Goal: Task Accomplishment & Management: Use online tool/utility

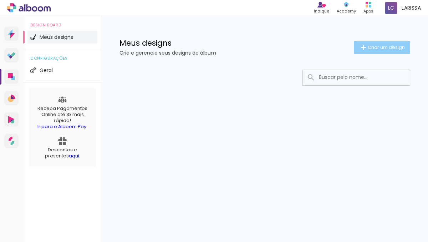
click at [392, 46] on span "Criar um design" at bounding box center [386, 47] width 37 height 5
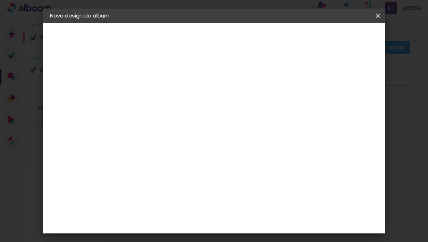
click at [167, 97] on input at bounding box center [167, 95] width 0 height 11
type input "d"
type input "[PERSON_NAME] 1 an"
type paper-input "[PERSON_NAME] 1 an"
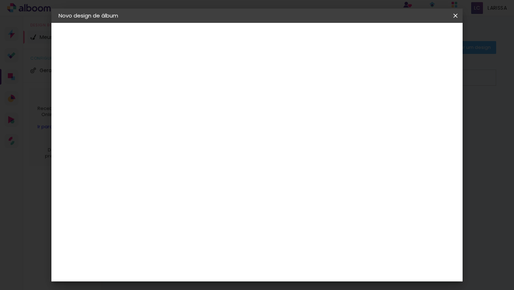
type input "[PERSON_NAME] 1 aninho"
type paper-input "[PERSON_NAME] 1 aninho"
click at [0, 0] on slot "Avançar" at bounding box center [0, 0] width 0 height 0
click at [224, 116] on input "[GEOGRAPHIC_DATA]" at bounding box center [190, 114] width 66 height 9
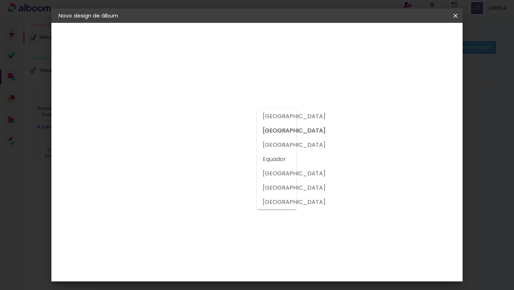
click at [216, 136] on input at bounding box center [193, 135] width 72 height 9
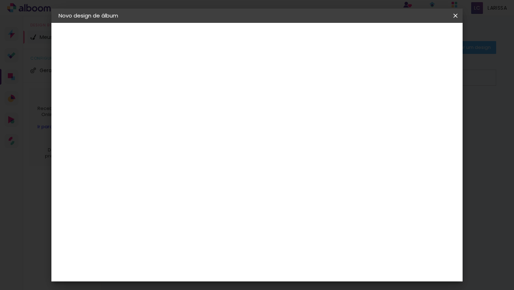
click at [216, 136] on input at bounding box center [193, 135] width 72 height 9
type input "multifoto"
type paper-input "multifoto"
click at [297, 84] on div "Fornecedor Escolha um fornecedor ou avance com o tamanho livre. Voltar Avançar" at bounding box center [222, 53] width 156 height 61
click at [0, 0] on slot "Tamanho Livre" at bounding box center [0, 0] width 0 height 0
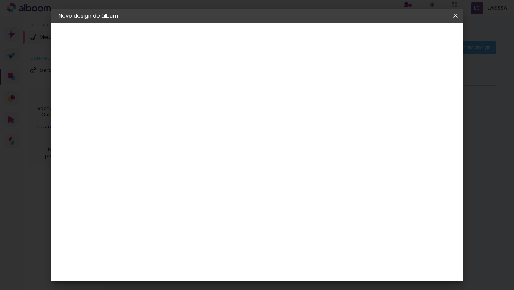
click at [238, 109] on iron-icon at bounding box center [234, 108] width 9 height 9
click at [240, 109] on span at bounding box center [238, 109] width 1 height 6
click at [215, 140] on div at bounding box center [186, 140] width 58 height 1
type input "m"
click at [115, 88] on iron-pages "Fornecedor Escolhendo fornecedor..." at bounding box center [98, 88] width 78 height 14
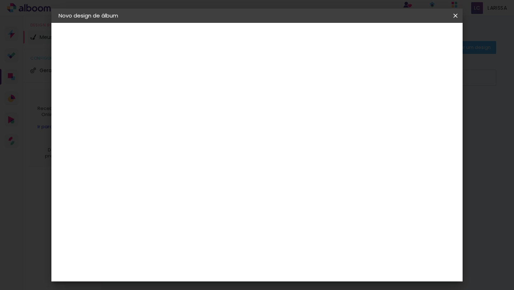
click at [225, 138] on input at bounding box center [193, 135] width 72 height 9
type input "MULTIFOTO"
type paper-input "MULTIFOTO"
click at [0, 0] on slot "Avançar" at bounding box center [0, 0] width 0 height 0
click at [376, 83] on div at bounding box center [372, 82] width 6 height 6
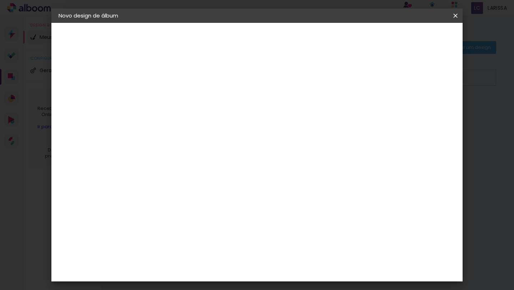
type paper-checkbox "on"
click at [243, 110] on span "30" at bounding box center [240, 111] width 12 height 11
drag, startPoint x: 246, startPoint y: 113, endPoint x: 235, endPoint y: 110, distance: 11.8
click at [235, 110] on div "30 cm" at bounding box center [244, 112] width 114 height 18
click at [83, 87] on div "Tamanho livre" at bounding box center [86, 88] width 25 height 10
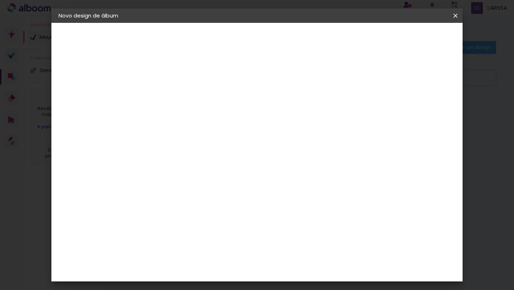
click at [0, 0] on slot "Tamanho Livre" at bounding box center [0, 0] width 0 height 0
click at [290, 77] on div "Avançado Tamanho Livre Sugerir uma encadernadora" at bounding box center [258, 114] width 64 height 90
click at [218, 106] on paper-input-container "País de atuação Brasil" at bounding box center [186, 114] width 63 height 16
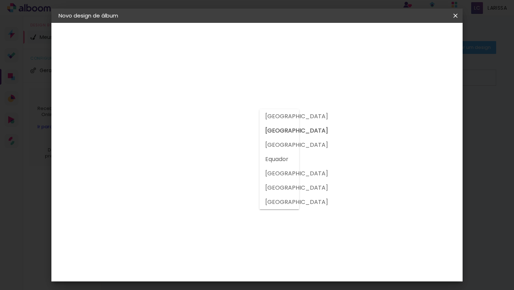
click at [260, 136] on paper-item "[GEOGRAPHIC_DATA]" at bounding box center [270, 131] width 20 height 14
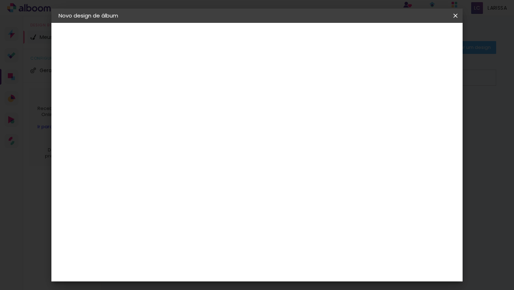
click at [0, 0] on slot "Tamanho Livre" at bounding box center [0, 0] width 0 height 0
click at [290, 139] on paper-listbox "Tamanho Livre Sugerir uma encadernadora" at bounding box center [258, 124] width 64 height 67
click at [290, 152] on paper-item "Sugerir uma encadernadora" at bounding box center [258, 149] width 64 height 19
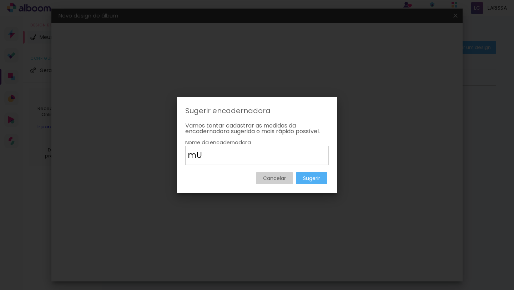
type input "m"
type input "Multifoto"
type paper-input "Multifoto"
click at [313, 173] on paper-button "Sugerir" at bounding box center [311, 178] width 31 height 12
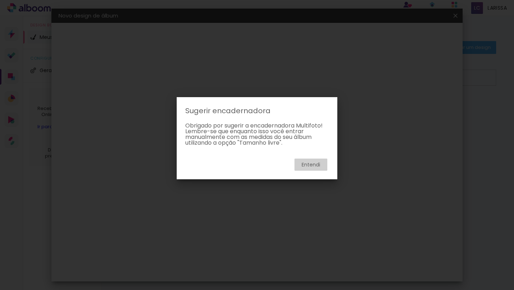
click at [0, 0] on slot "Entendi" at bounding box center [0, 0] width 0 height 0
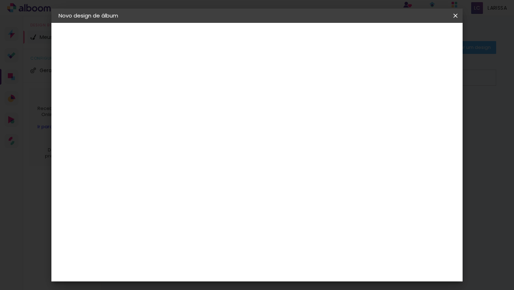
click at [290, 85] on h3 "Avançado" at bounding box center [258, 88] width 64 height 8
click at [0, 0] on slot "Avançar" at bounding box center [0, 0] width 0 height 0
click at [150, 192] on input "30" at bounding box center [152, 189] width 19 height 11
click at [162, 190] on input "30" at bounding box center [152, 189] width 19 height 11
type input "3"
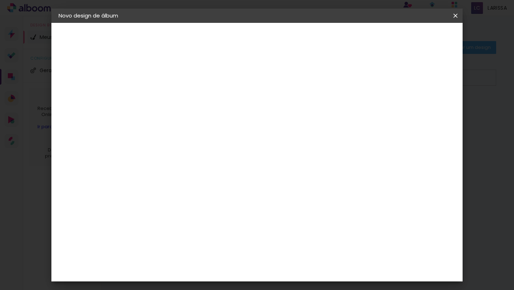
type input "25"
type paper-input "25"
click at [358, 242] on div "cm" at bounding box center [300, 252] width 227 height 25
click at [411, 37] on span "Iniciar design" at bounding box center [394, 37] width 32 height 5
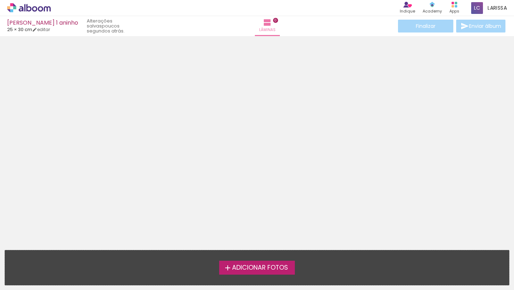
click at [244, 242] on span "Adicionar Fotos" at bounding box center [260, 268] width 56 height 6
click at [0, 0] on input "file" at bounding box center [0, 0] width 0 height 0
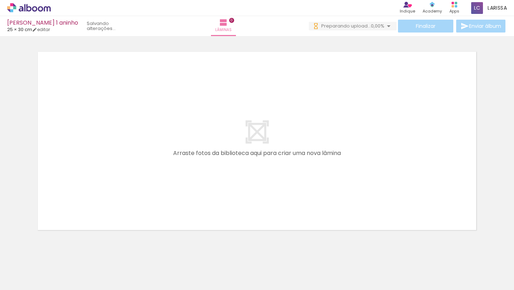
click at [317, 162] on quentale-layouter at bounding box center [257, 141] width 446 height 186
click at [200, 242] on div at bounding box center [191, 266] width 35 height 24
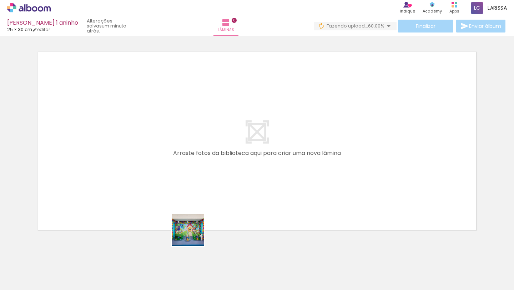
drag, startPoint x: 193, startPoint y: 269, endPoint x: 189, endPoint y: 152, distance: 117.5
click at [191, 158] on quentale-workspace at bounding box center [257, 145] width 514 height 290
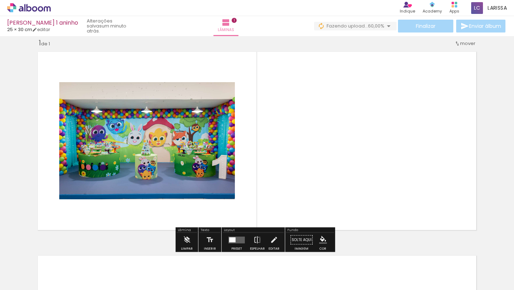
scroll to position [9, 0]
click at [173, 171] on quentale-photo at bounding box center [147, 140] width 176 height 117
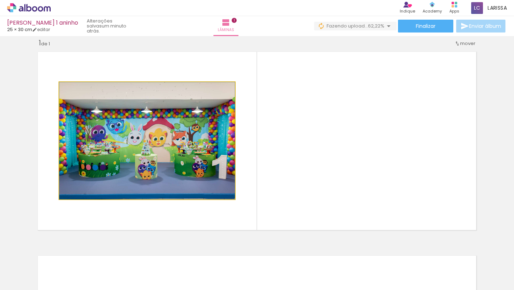
click at [221, 180] on quentale-photo at bounding box center [147, 140] width 176 height 117
click at [229, 194] on quentale-photo at bounding box center [147, 140] width 176 height 117
drag, startPoint x: 231, startPoint y: 198, endPoint x: 182, endPoint y: 161, distance: 61.8
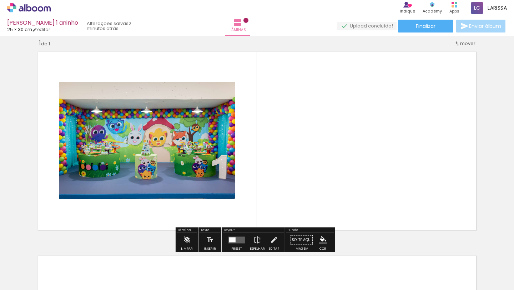
click at [190, 85] on quentale-photo at bounding box center [147, 140] width 176 height 117
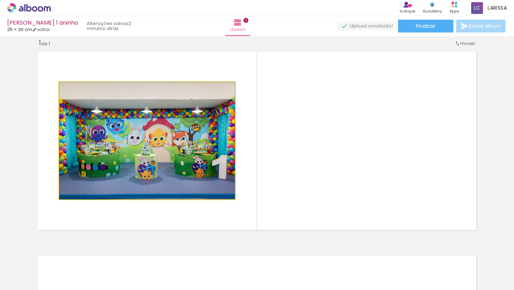
type paper-slider "100"
click at [75, 92] on div at bounding box center [75, 89] width 11 height 11
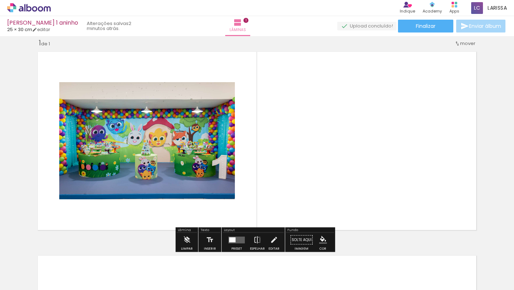
click at [128, 88] on div at bounding box center [132, 89] width 9 height 7
click at [235, 240] on quentale-layouter at bounding box center [236, 239] width 16 height 7
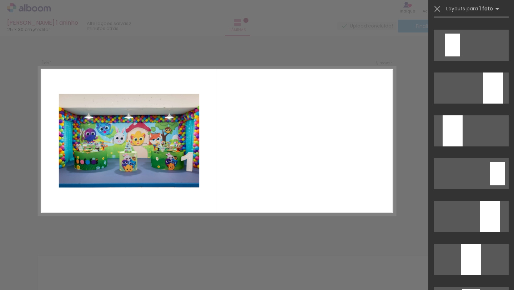
scroll to position [1239, 0]
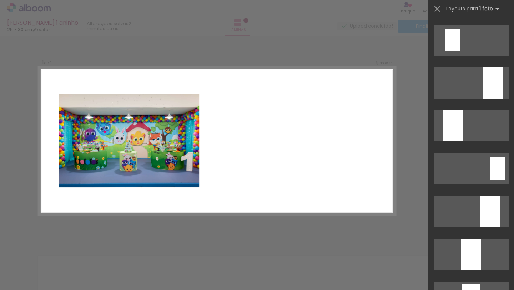
click at [403, 159] on div "Confirmar Cancelar" at bounding box center [257, 239] width 514 height 425
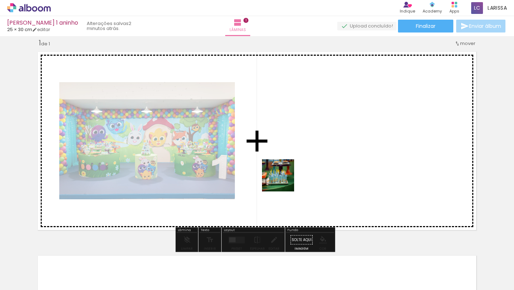
drag, startPoint x: 160, startPoint y: 274, endPoint x: 317, endPoint y: 166, distance: 190.7
click at [317, 166] on quentale-workspace at bounding box center [257, 145] width 514 height 290
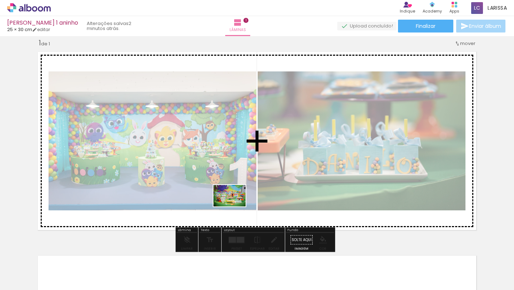
drag, startPoint x: 84, startPoint y: 269, endPoint x: 235, endPoint y: 208, distance: 162.5
click at [235, 208] on quentale-workspace at bounding box center [257, 145] width 514 height 290
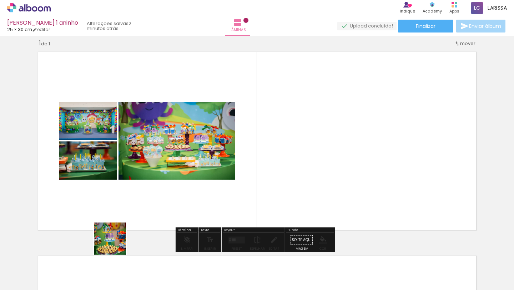
drag, startPoint x: 114, startPoint y: 273, endPoint x: 146, endPoint y: 178, distance: 101.0
click at [143, 180] on quentale-workspace at bounding box center [257, 145] width 514 height 290
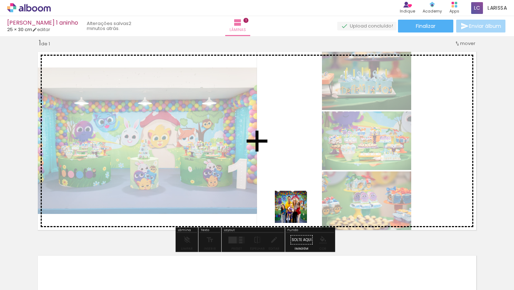
drag, startPoint x: 235, startPoint y: 269, endPoint x: 309, endPoint y: 197, distance: 103.3
click at [308, 199] on quentale-workspace at bounding box center [257, 145] width 514 height 290
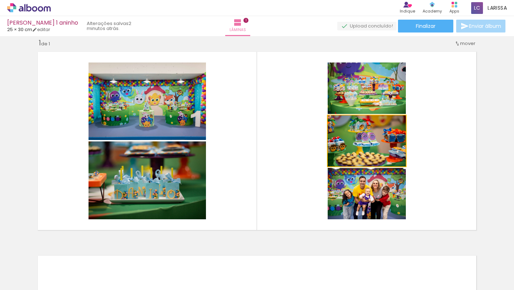
drag, startPoint x: 358, startPoint y: 146, endPoint x: 237, endPoint y: 172, distance: 123.4
click at [237, 172] on quentale-layouter at bounding box center [257, 141] width 446 height 186
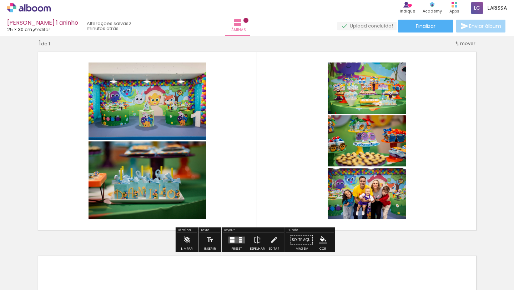
click at [236, 240] on quentale-layouter at bounding box center [236, 239] width 16 height 7
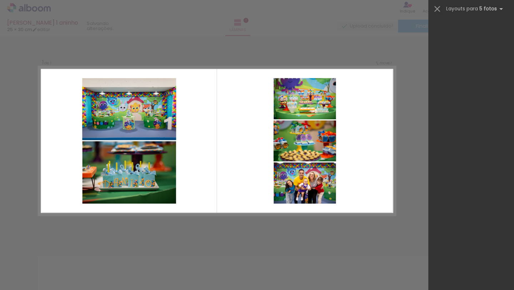
scroll to position [0, 0]
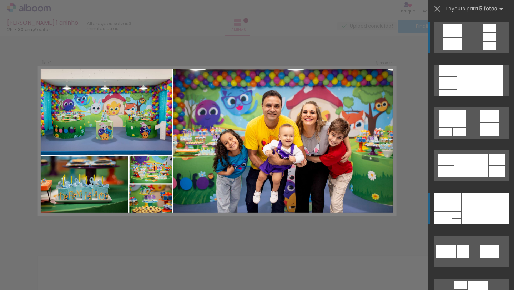
click at [428, 201] on div at bounding box center [485, 208] width 47 height 31
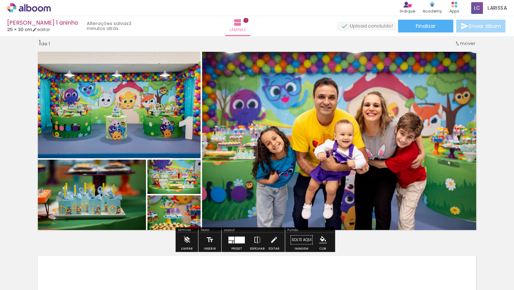
click at [355, 135] on quentale-photo at bounding box center [341, 141] width 278 height 186
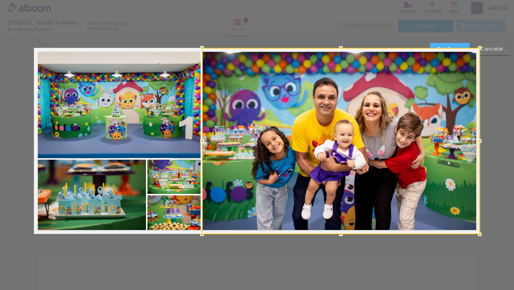
drag, startPoint x: 478, startPoint y: 233, endPoint x: 498, endPoint y: 253, distance: 28.0
click at [428, 242] on div "Inserir lâmina 1 de 1 Confirmar Cancelar" at bounding box center [257, 239] width 514 height 425
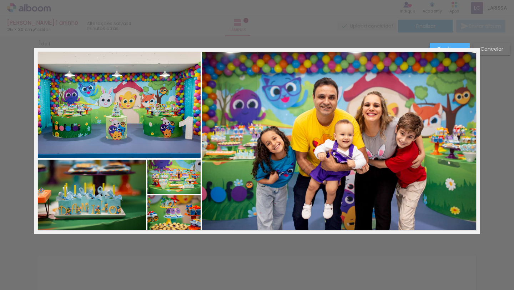
click at [410, 242] on div "Confirmar Cancelar" at bounding box center [257, 239] width 514 height 425
click at [0, 0] on slot "Cancelar" at bounding box center [0, 0] width 0 height 0
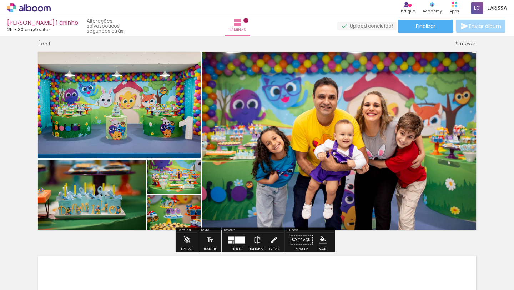
click at [0, 0] on slot "poucos segundos atrás." at bounding box center [0, 0] width 0 height 0
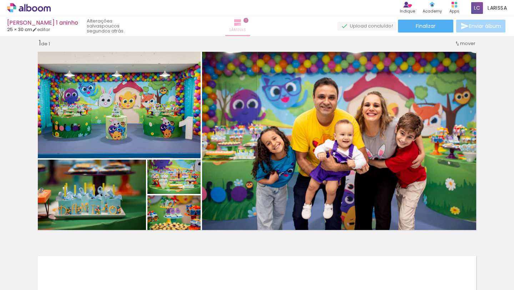
click at [246, 29] on span "Lâminas" at bounding box center [238, 30] width 16 height 6
click at [242, 24] on iron-icon at bounding box center [237, 22] width 9 height 9
click at [248, 22] on span "1" at bounding box center [245, 20] width 5 height 5
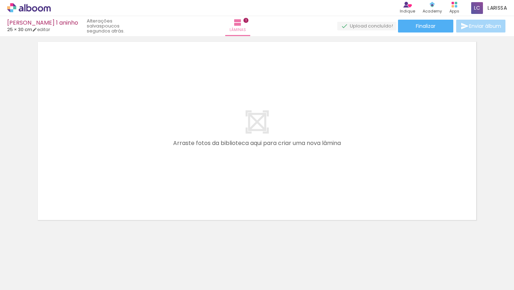
scroll to position [224, 0]
click at [275, 242] on div at bounding box center [271, 266] width 35 height 24
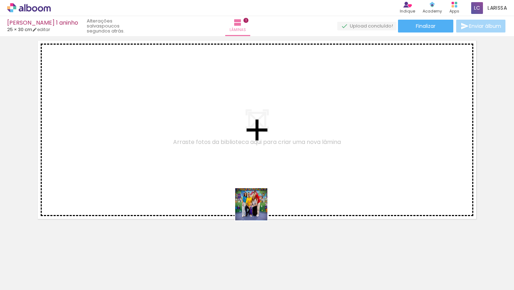
drag, startPoint x: 275, startPoint y: 269, endPoint x: 232, endPoint y: 162, distance: 114.9
click at [232, 162] on quentale-workspace at bounding box center [257, 145] width 514 height 290
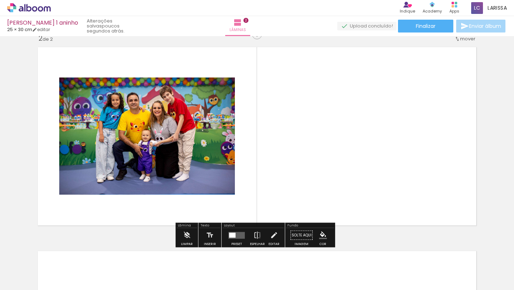
scroll to position [213, 0]
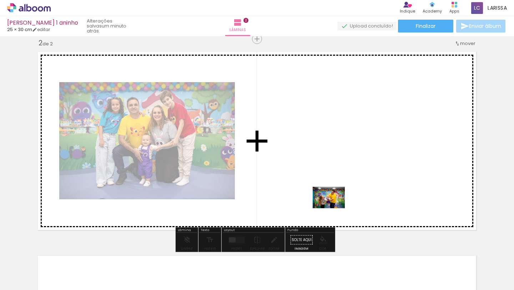
drag, startPoint x: 319, startPoint y: 269, endPoint x: 336, endPoint y: 183, distance: 87.8
click at [336, 183] on quentale-workspace at bounding box center [257, 145] width 514 height 290
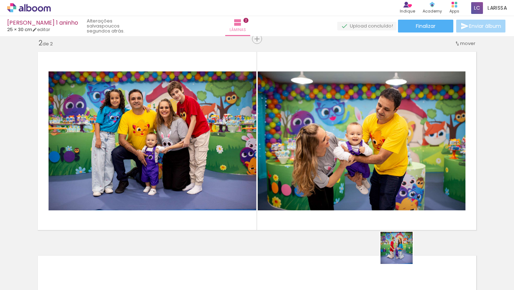
drag, startPoint x: 402, startPoint y: 268, endPoint x: 407, endPoint y: 194, distance: 74.4
click at [406, 197] on quentale-workspace at bounding box center [257, 145] width 514 height 290
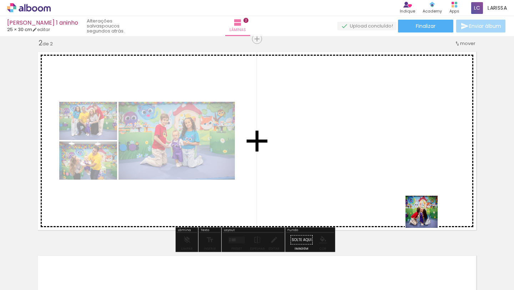
drag, startPoint x: 443, startPoint y: 270, endPoint x: 400, endPoint y: 154, distance: 123.0
click at [402, 160] on quentale-workspace at bounding box center [257, 145] width 514 height 290
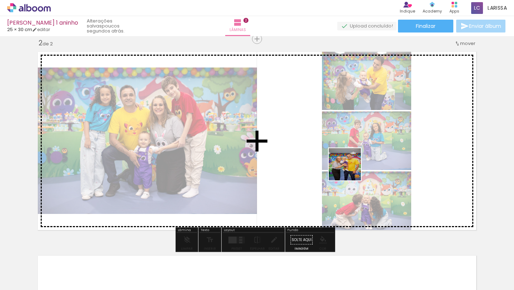
drag, startPoint x: 351, startPoint y: 262, endPoint x: 348, endPoint y: 155, distance: 106.8
click at [348, 155] on quentale-workspace at bounding box center [257, 145] width 514 height 290
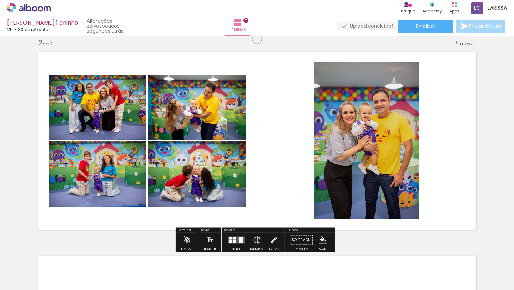
click at [234, 241] on div at bounding box center [234, 241] width 3 height 2
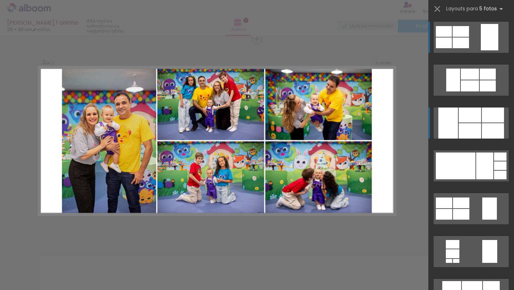
click at [428, 125] on div at bounding box center [470, 130] width 22 height 15
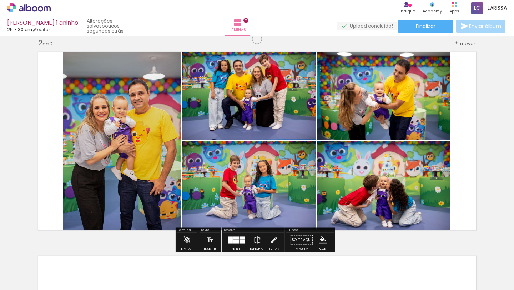
click at [241, 235] on div at bounding box center [236, 240] width 19 height 14
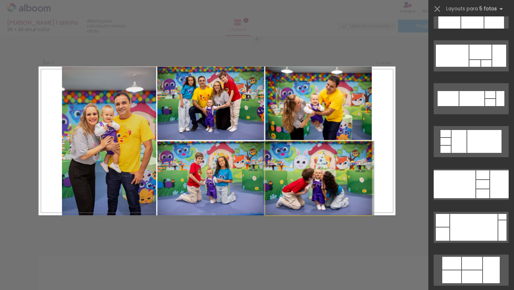
scroll to position [86, 0]
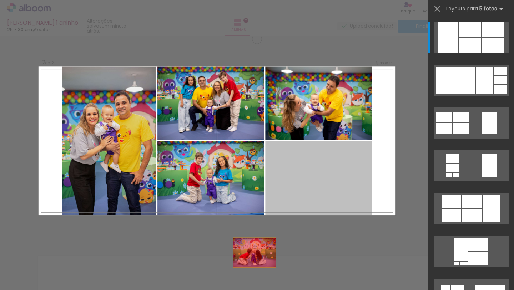
drag, startPoint x: 291, startPoint y: 163, endPoint x: 235, endPoint y: 272, distance: 121.8
click at [235, 242] on quentale-workspace at bounding box center [257, 145] width 514 height 290
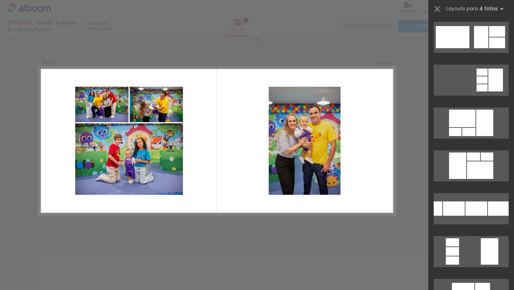
scroll to position [0, 0]
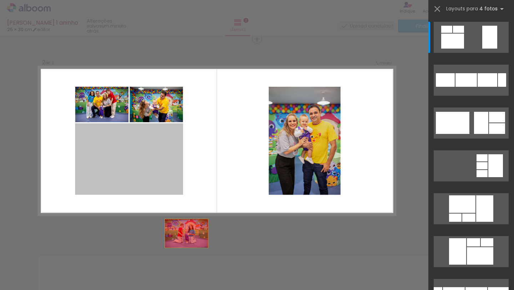
drag, startPoint x: 126, startPoint y: 147, endPoint x: 216, endPoint y: 275, distance: 156.4
click at [209, 242] on quentale-workspace at bounding box center [257, 145] width 514 height 290
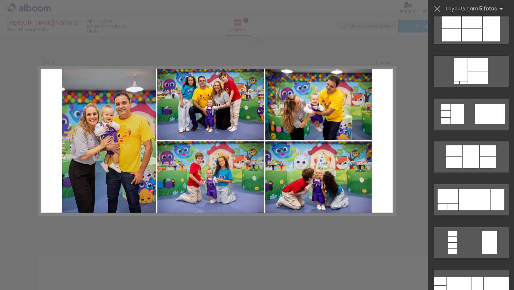
scroll to position [292, 0]
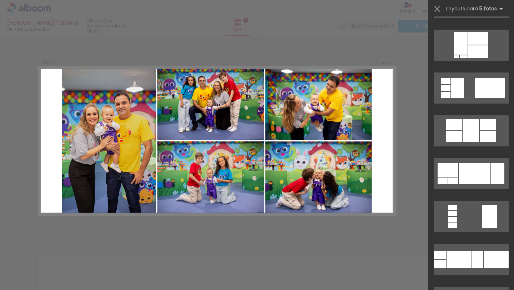
click at [403, 123] on div "Confirmar Cancelar" at bounding box center [257, 137] width 514 height 629
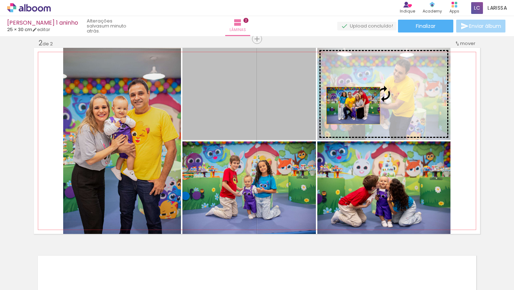
drag, startPoint x: 276, startPoint y: 116, endPoint x: 351, endPoint y: 104, distance: 75.3
click at [0, 0] on slot at bounding box center [0, 0] width 0 height 0
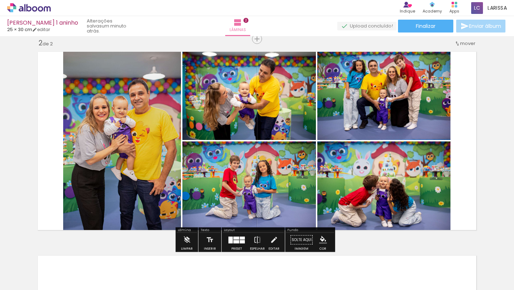
click at [285, 113] on quentale-photo at bounding box center [249, 94] width 134 height 92
click at [286, 113] on quentale-photo at bounding box center [249, 94] width 134 height 92
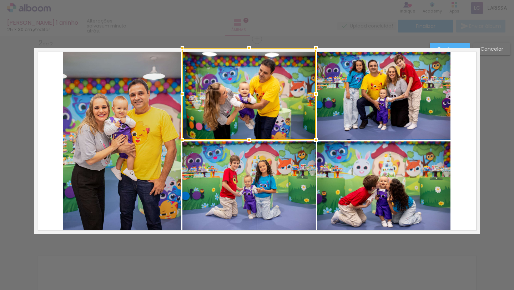
click at [286, 113] on div at bounding box center [249, 94] width 134 height 92
click at [323, 128] on quentale-photo at bounding box center [383, 94] width 133 height 92
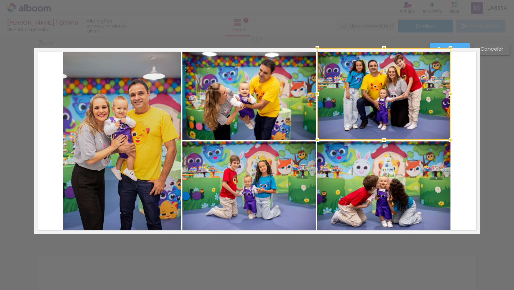
click at [261, 109] on quentale-photo at bounding box center [249, 94] width 134 height 92
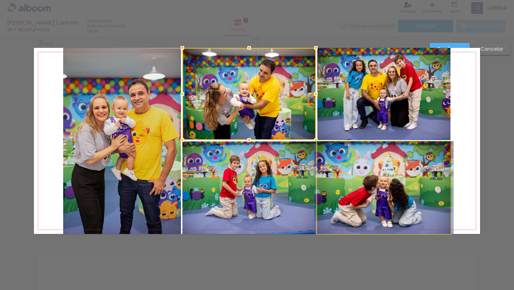
click at [337, 143] on quentale-photo at bounding box center [383, 187] width 133 height 92
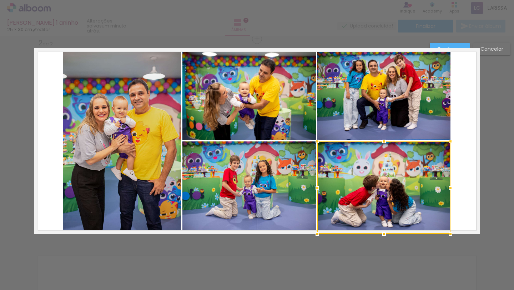
click at [428, 98] on quentale-layouter at bounding box center [257, 141] width 446 height 186
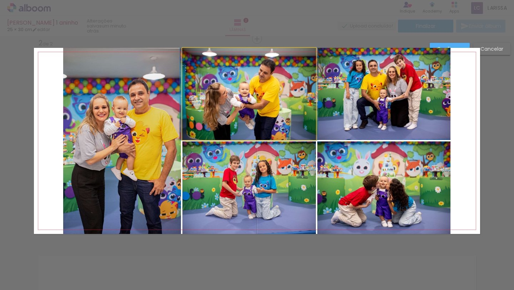
click at [262, 90] on quentale-photo at bounding box center [249, 94] width 134 height 92
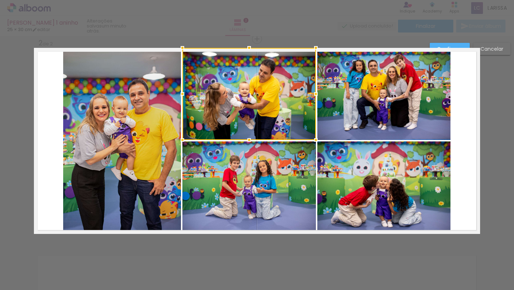
click at [262, 90] on div at bounding box center [249, 94] width 134 height 92
drag, startPoint x: 262, startPoint y: 90, endPoint x: 258, endPoint y: 74, distance: 16.1
click at [261, 90] on div at bounding box center [249, 94] width 134 height 92
click at [263, 242] on div "Confirmar Cancelar" at bounding box center [257, 137] width 514 height 629
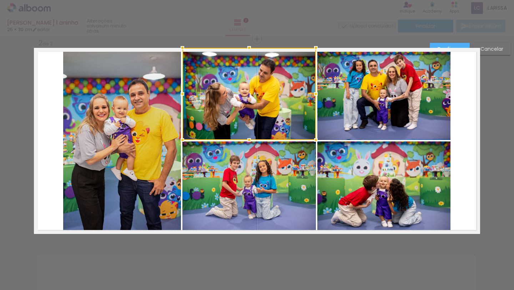
click at [0, 0] on slot "Cancelar" at bounding box center [0, 0] width 0 height 0
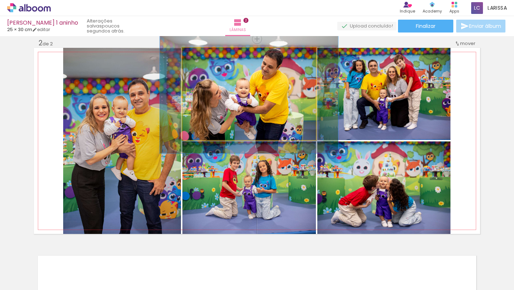
drag, startPoint x: 196, startPoint y: 54, endPoint x: 203, endPoint y: 54, distance: 7.1
type paper-slider "129"
click at [203, 54] on div at bounding box center [206, 55] width 6 height 6
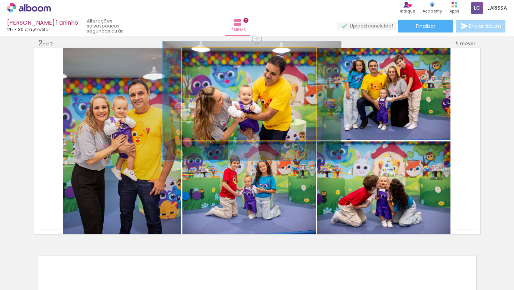
drag, startPoint x: 288, startPoint y: 114, endPoint x: 291, endPoint y: 121, distance: 7.0
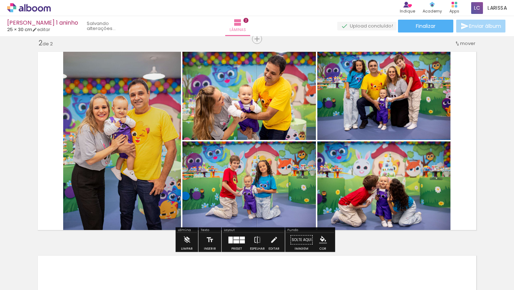
click at [375, 143] on paper-button "P&B" at bounding box center [376, 148] width 11 height 11
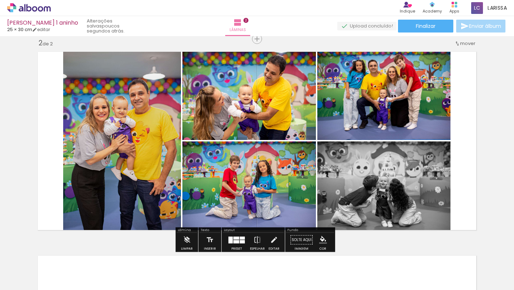
click at [289, 198] on quentale-photo at bounding box center [249, 187] width 134 height 92
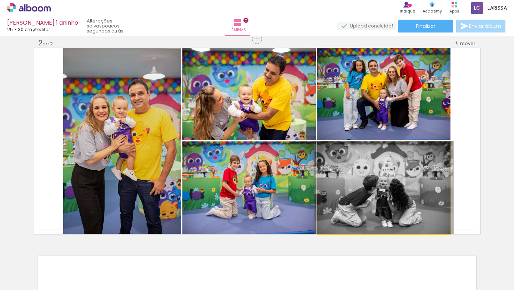
click at [383, 201] on quentale-photo at bounding box center [383, 187] width 133 height 92
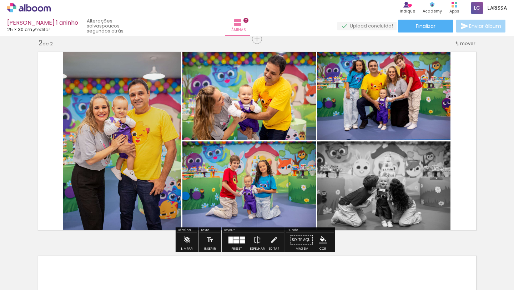
click at [0, 0] on slot "P&B" at bounding box center [0, 0] width 0 height 0
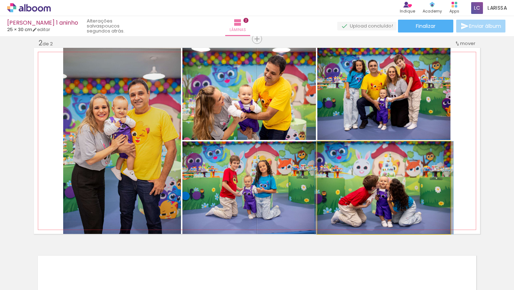
click at [394, 196] on quentale-photo at bounding box center [383, 187] width 133 height 92
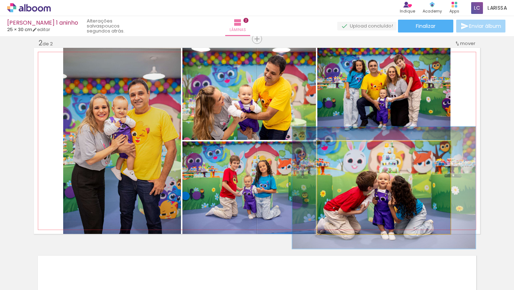
drag, startPoint x: 333, startPoint y: 147, endPoint x: 341, endPoint y: 148, distance: 7.9
click at [341, 148] on div at bounding box center [342, 149] width 6 height 6
click at [366, 213] on quentale-photo at bounding box center [383, 187] width 133 height 92
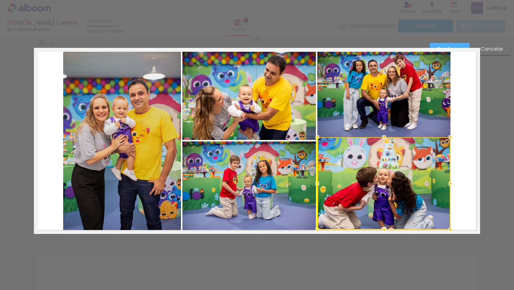
drag, startPoint x: 366, startPoint y: 213, endPoint x: 367, endPoint y: 209, distance: 4.1
click at [367, 208] on div at bounding box center [383, 183] width 133 height 92
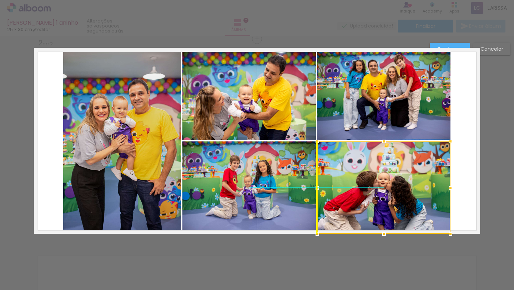
drag, startPoint x: 377, startPoint y: 156, endPoint x: 377, endPoint y: 160, distance: 3.9
click at [377, 160] on div at bounding box center [383, 187] width 133 height 92
click at [428, 175] on quentale-layouter at bounding box center [257, 141] width 446 height 186
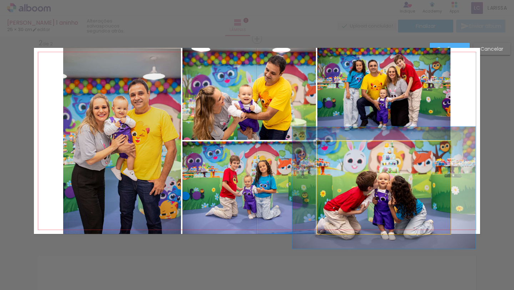
click at [385, 171] on quentale-photo at bounding box center [383, 187] width 133 height 92
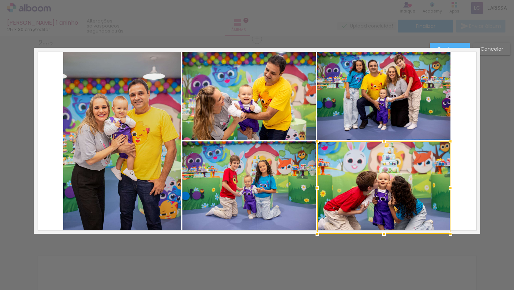
click at [378, 158] on div at bounding box center [383, 187] width 133 height 92
click at [0, 0] on slot "Cancelar" at bounding box center [0, 0] width 0 height 0
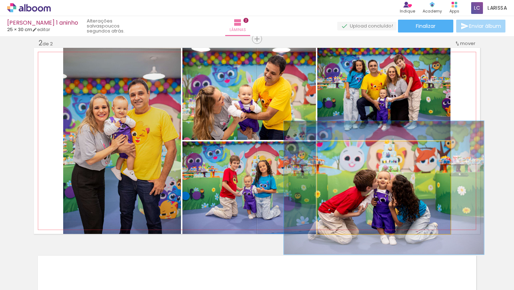
type paper-slider "144"
click at [344, 150] on div at bounding box center [346, 149] width 6 height 6
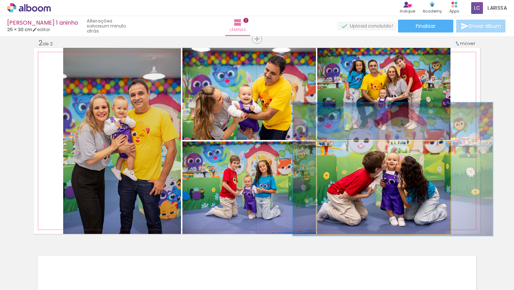
drag, startPoint x: 354, startPoint y: 183, endPoint x: 363, endPoint y: 164, distance: 20.6
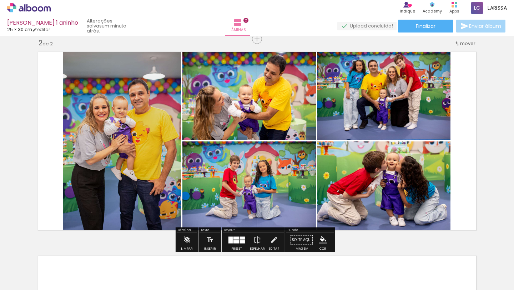
click at [428, 174] on div "Inserir lâmina 1 de 2 Inserir lâmina 2 de 2" at bounding box center [257, 132] width 514 height 612
click at [406, 88] on quentale-photo at bounding box center [383, 94] width 133 height 92
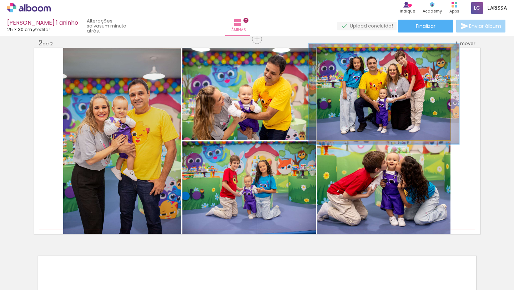
type paper-slider "109"
click at [333, 57] on div at bounding box center [336, 55] width 6 height 6
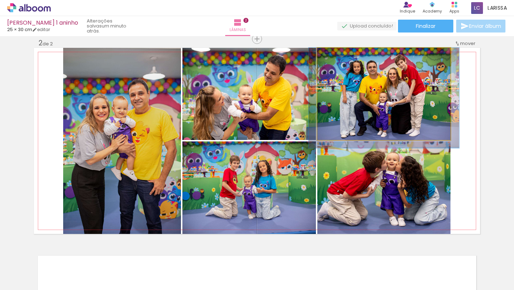
drag, startPoint x: 370, startPoint y: 89, endPoint x: 370, endPoint y: 94, distance: 5.0
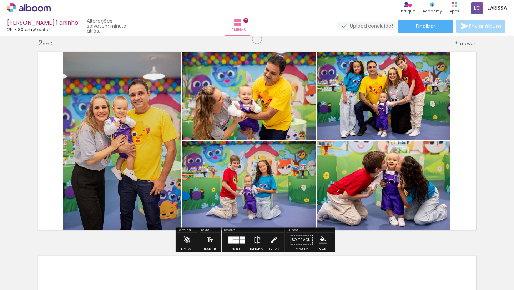
click at [428, 134] on div "Inserir lâmina 1 de 2 Inserir lâmina 2 de 2" at bounding box center [257, 132] width 514 height 612
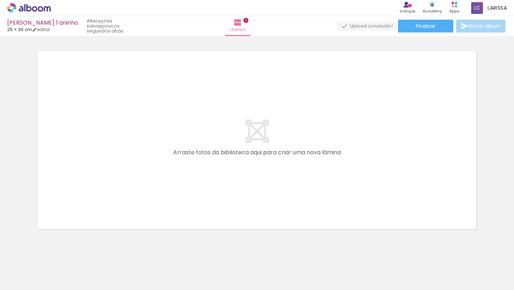
scroll to position [0, 355]
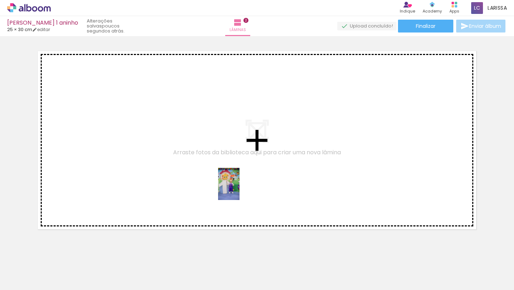
drag, startPoint x: 246, startPoint y: 271, endPoint x: 237, endPoint y: 178, distance: 92.9
click at [237, 178] on quentale-workspace at bounding box center [257, 145] width 514 height 290
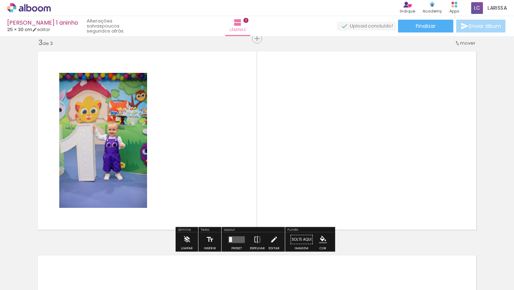
scroll to position [417, 0]
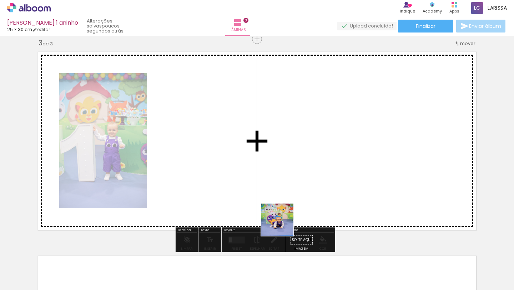
drag, startPoint x: 281, startPoint y: 269, endPoint x: 294, endPoint y: 195, distance: 75.0
click at [293, 197] on quentale-workspace at bounding box center [257, 145] width 514 height 290
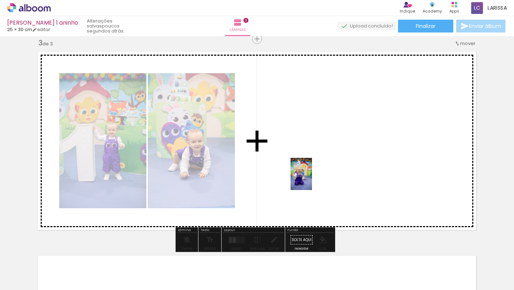
drag, startPoint x: 315, startPoint y: 267, endPoint x: 311, endPoint y: 167, distance: 99.3
click at [311, 168] on quentale-workspace at bounding box center [257, 145] width 514 height 290
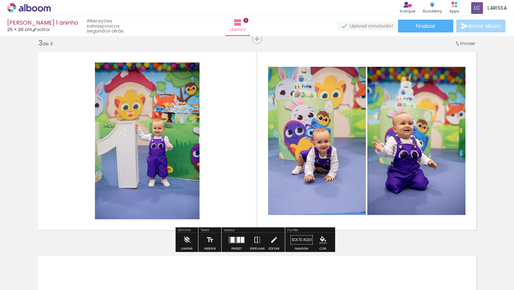
click at [234, 168] on quentale-layouter at bounding box center [257, 141] width 446 height 186
click at [235, 237] on quentale-layouter at bounding box center [236, 239] width 16 height 7
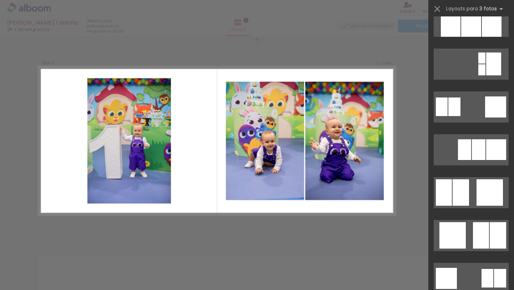
scroll to position [671, 0]
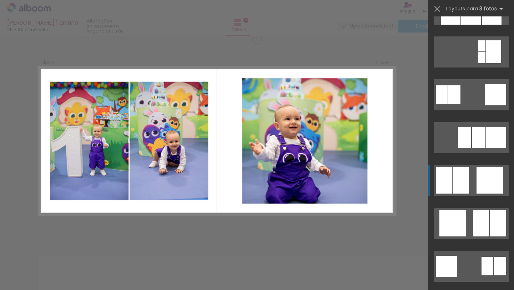
click at [428, 192] on div at bounding box center [490, 180] width 26 height 26
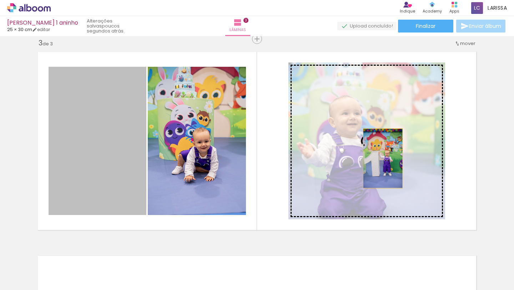
drag, startPoint x: 106, startPoint y: 173, endPoint x: 380, endPoint y: 158, distance: 273.8
click at [0, 0] on slot at bounding box center [0, 0] width 0 height 0
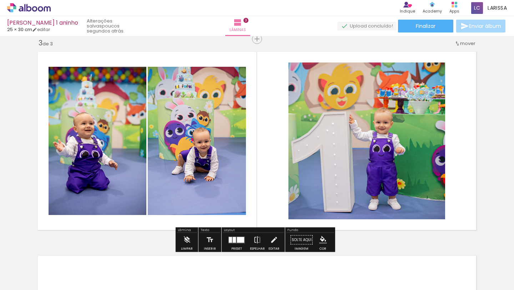
click at [374, 143] on quentale-photo at bounding box center [366, 140] width 157 height 157
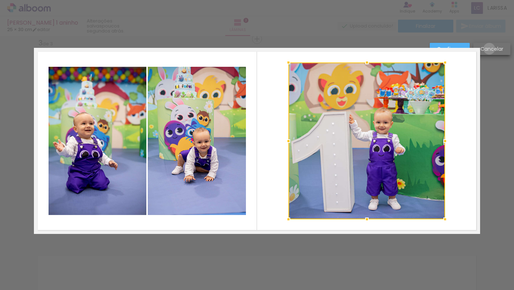
click at [0, 0] on slot "Cancelar" at bounding box center [0, 0] width 0 height 0
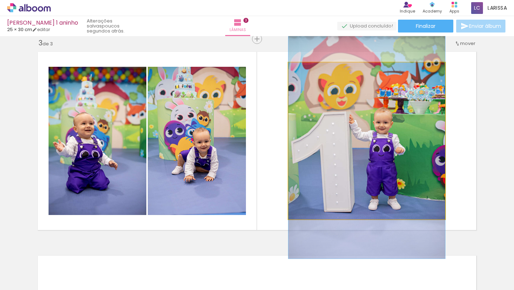
click at [386, 130] on quentale-photo at bounding box center [366, 140] width 157 height 157
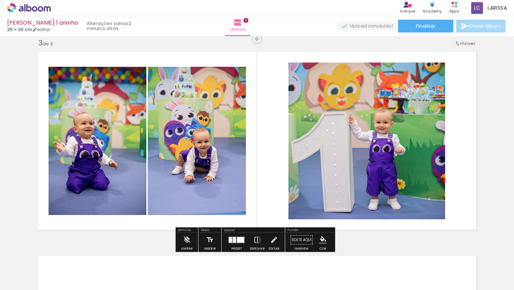
click at [414, 206] on quentale-photo at bounding box center [366, 140] width 157 height 157
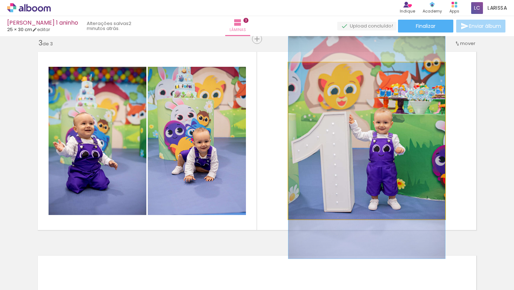
click at [428, 196] on quentale-photo at bounding box center [366, 140] width 157 height 157
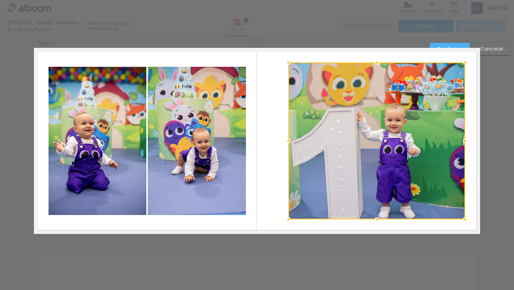
drag, startPoint x: 446, startPoint y: 141, endPoint x: 466, endPoint y: 142, distance: 20.4
click at [428, 142] on div at bounding box center [465, 141] width 14 height 14
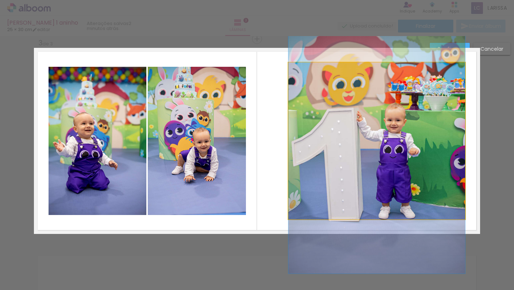
click at [295, 137] on quentale-photo at bounding box center [376, 140] width 177 height 157
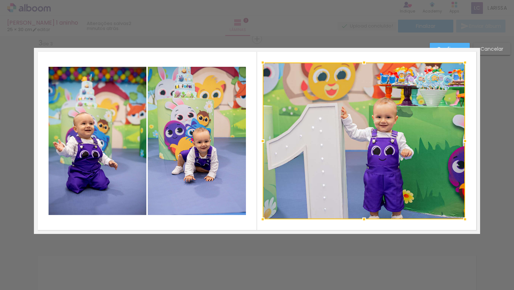
drag, startPoint x: 287, startPoint y: 141, endPoint x: 261, endPoint y: 141, distance: 25.3
click at [261, 141] on div at bounding box center [263, 141] width 14 height 14
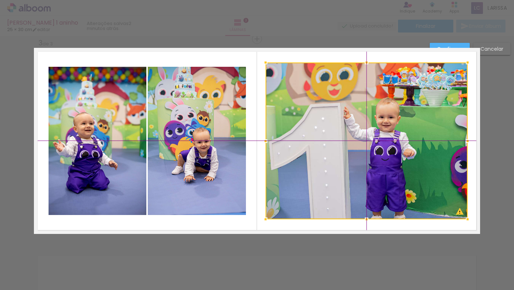
click at [428, 148] on div at bounding box center [367, 140] width 202 height 157
click at [418, 148] on div at bounding box center [367, 140] width 202 height 157
click at [428, 120] on div "Confirmar Cancelar" at bounding box center [257, 35] width 514 height 832
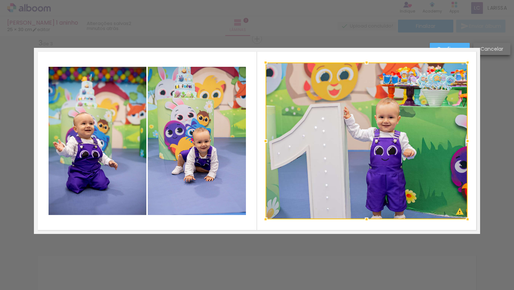
click at [0, 0] on slot "Cancelar" at bounding box center [0, 0] width 0 height 0
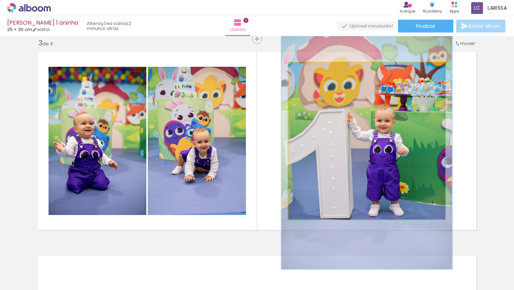
type paper-slider "109"
click at [305, 69] on div at bounding box center [307, 70] width 6 height 6
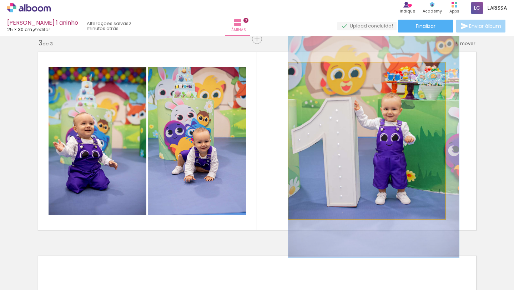
drag, startPoint x: 342, startPoint y: 154, endPoint x: 352, endPoint y: 141, distance: 15.8
click at [351, 142] on div at bounding box center [373, 129] width 171 height 256
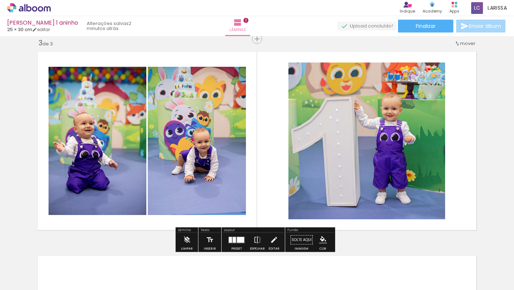
click at [428, 143] on quentale-layouter at bounding box center [257, 141] width 446 height 186
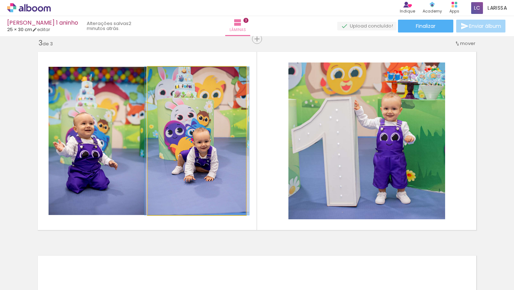
click at [212, 168] on quentale-photo at bounding box center [197, 141] width 98 height 148
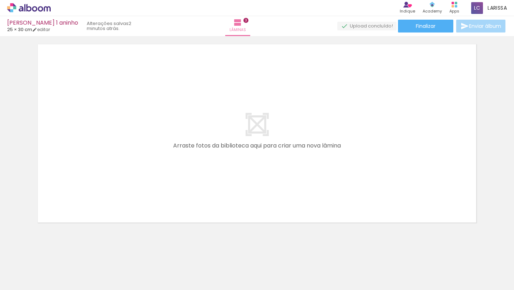
scroll to position [629, 0]
click at [120, 242] on div at bounding box center [116, 265] width 24 height 35
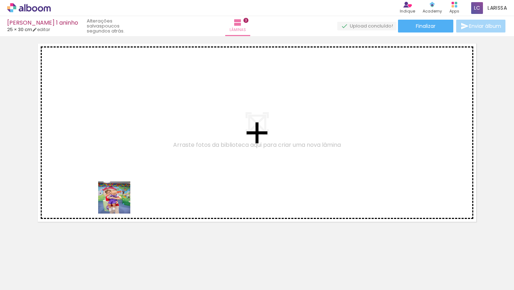
drag, startPoint x: 120, startPoint y: 265, endPoint x: 120, endPoint y: 176, distance: 89.2
click at [120, 176] on quentale-workspace at bounding box center [257, 145] width 514 height 290
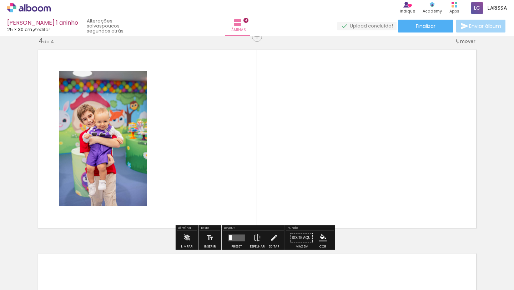
scroll to position [620, 0]
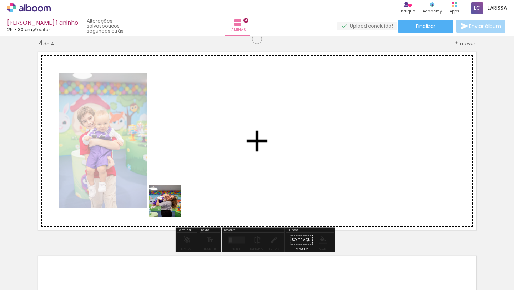
drag, startPoint x: 162, startPoint y: 270, endPoint x: 175, endPoint y: 191, distance: 79.8
click at [175, 191] on quentale-workspace at bounding box center [257, 145] width 514 height 290
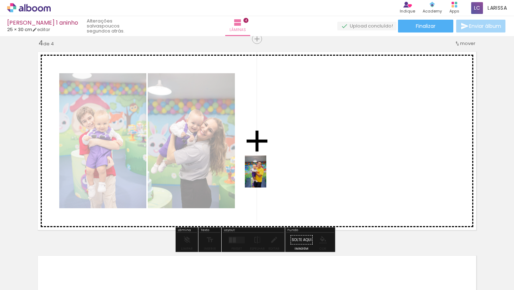
drag, startPoint x: 198, startPoint y: 275, endPoint x: 275, endPoint y: 160, distance: 138.2
click at [275, 160] on quentale-workspace at bounding box center [257, 145] width 514 height 290
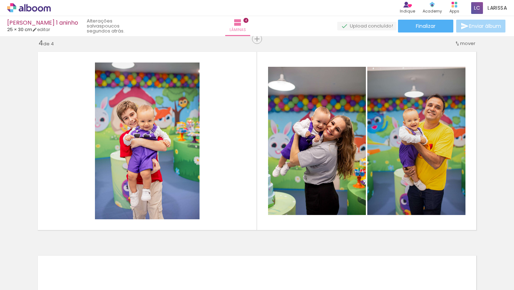
scroll to position [0, 1346]
click at [252, 242] on div at bounding box center [245, 265] width 24 height 35
drag, startPoint x: 252, startPoint y: 273, endPoint x: 245, endPoint y: 198, distance: 74.6
click at [245, 198] on quentale-workspace at bounding box center [257, 145] width 514 height 290
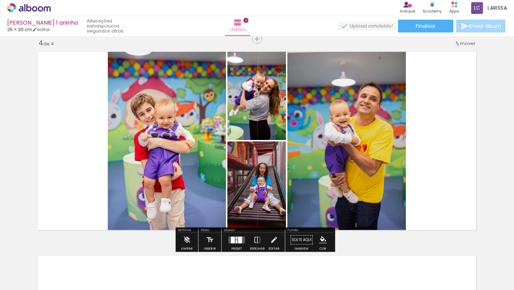
click at [238, 239] on div at bounding box center [240, 239] width 4 height 7
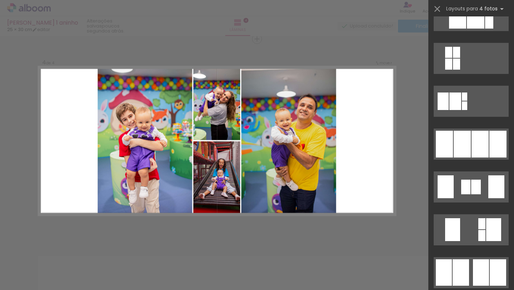
scroll to position [418, 0]
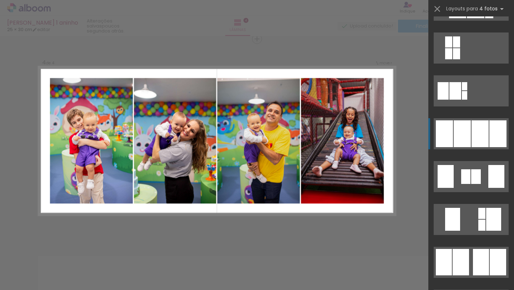
click at [428, 132] on div at bounding box center [497, 133] width 17 height 27
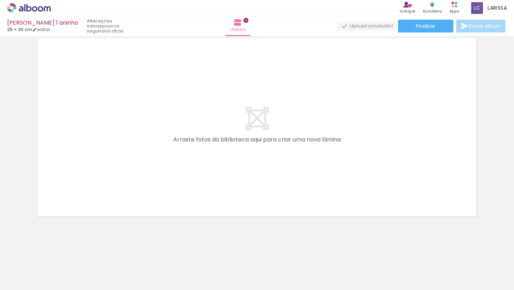
scroll to position [0, 833]
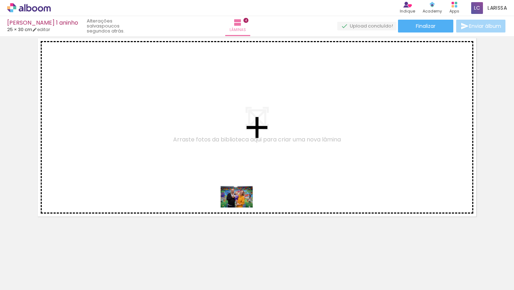
drag, startPoint x: 208, startPoint y: 272, endPoint x: 250, endPoint y: 196, distance: 86.6
click at [249, 198] on quentale-workspace at bounding box center [257, 145] width 514 height 290
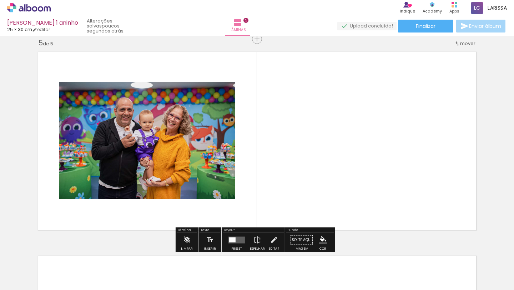
scroll to position [0, 719]
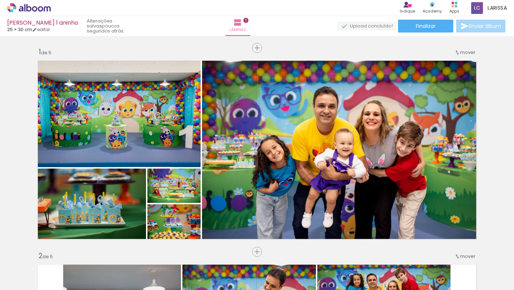
scroll to position [0, 659]
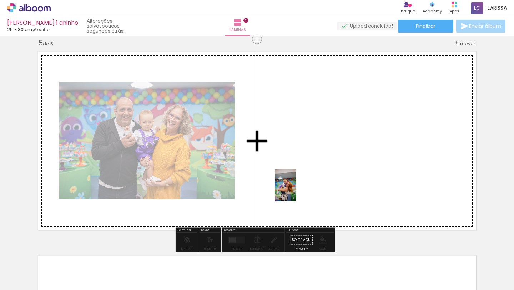
drag, startPoint x: 294, startPoint y: 275, endPoint x: 298, endPoint y: 180, distance: 94.7
click at [298, 180] on quentale-workspace at bounding box center [257, 145] width 514 height 290
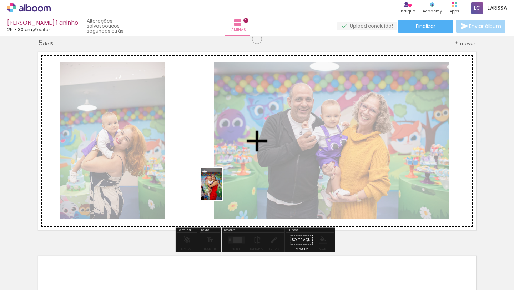
drag, startPoint x: 257, startPoint y: 267, endPoint x: 214, endPoint y: 177, distance: 99.5
click at [215, 180] on quentale-workspace at bounding box center [257, 145] width 514 height 290
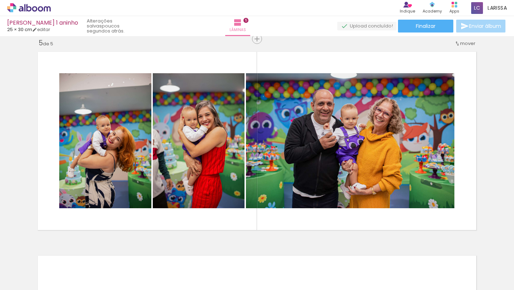
scroll to position [0, 555]
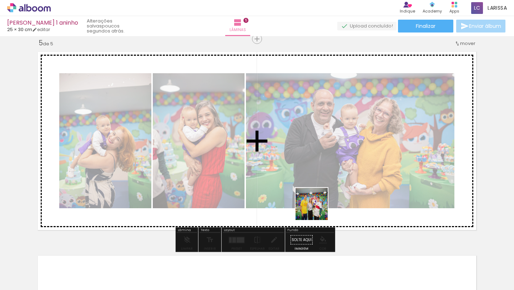
drag, startPoint x: 317, startPoint y: 268, endPoint x: 314, endPoint y: 192, distance: 76.1
click at [314, 192] on quentale-workspace at bounding box center [257, 145] width 514 height 290
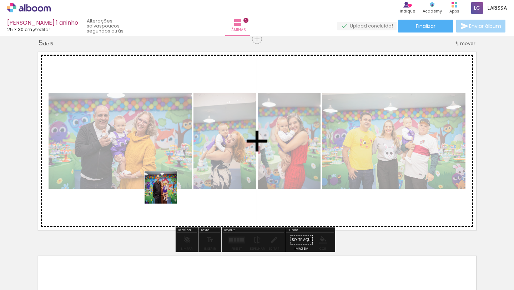
drag, startPoint x: 161, startPoint y: 270, endPoint x: 167, endPoint y: 162, distance: 108.0
click at [168, 168] on quentale-workspace at bounding box center [257, 145] width 514 height 290
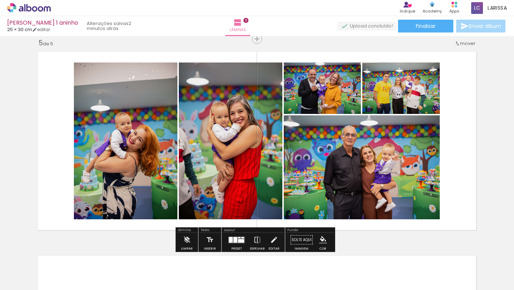
click at [238, 238] on div at bounding box center [239, 237] width 2 height 1
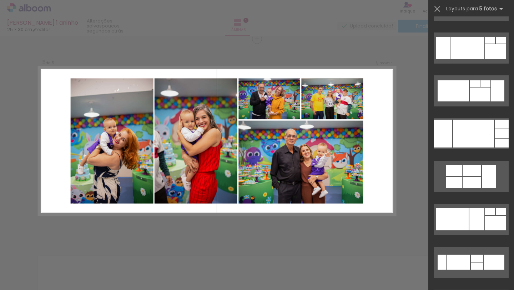
scroll to position [3729, 0]
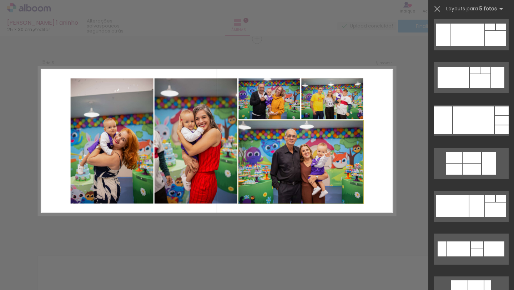
click at [308, 157] on quentale-photo at bounding box center [300, 161] width 125 height 83
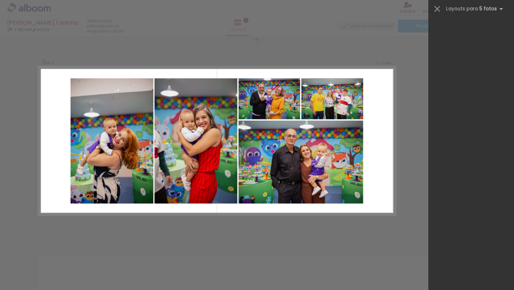
scroll to position [0, 0]
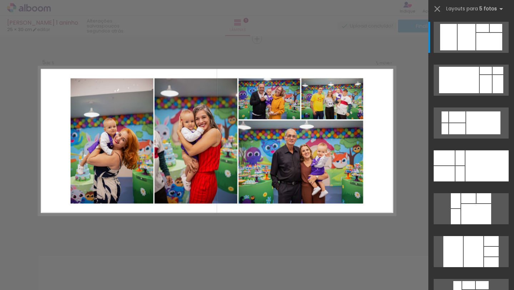
click at [197, 142] on quentale-photo at bounding box center [196, 140] width 83 height 125
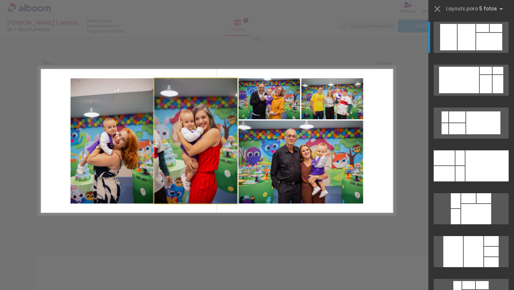
drag, startPoint x: 193, startPoint y: 142, endPoint x: 191, endPoint y: 186, distance: 43.6
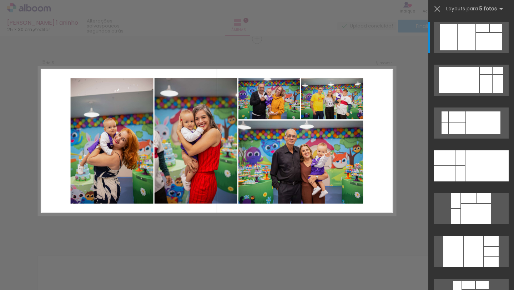
click at [191, 186] on quentale-photo at bounding box center [196, 140] width 83 height 125
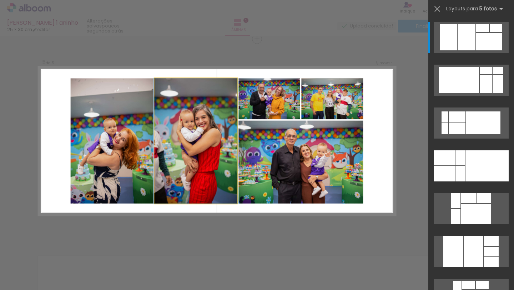
click at [191, 186] on quentale-photo at bounding box center [196, 140] width 83 height 125
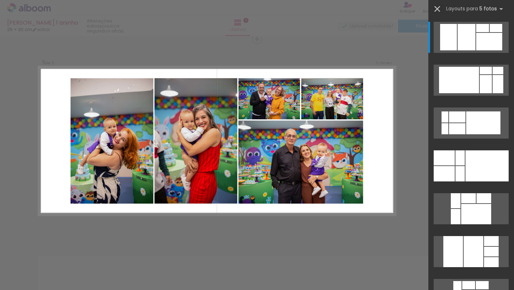
click at [438, 11] on iron-icon at bounding box center [437, 9] width 10 height 10
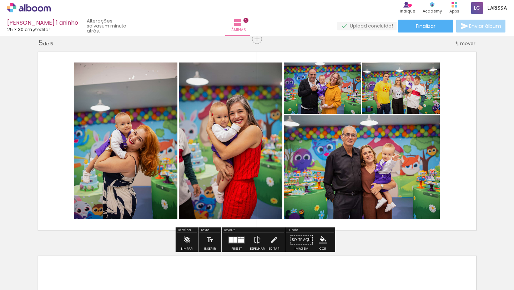
click at [217, 158] on quentale-photo at bounding box center [231, 140] width 104 height 157
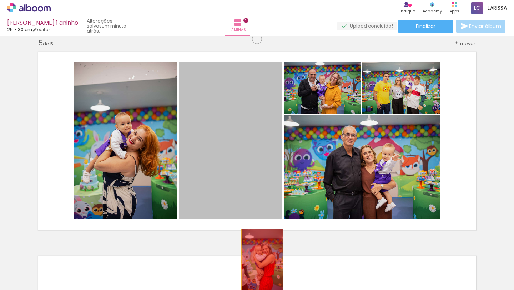
drag, startPoint x: 227, startPoint y: 170, endPoint x: 265, endPoint y: 268, distance: 104.9
click at [265, 268] on quentale-workspace at bounding box center [257, 145] width 514 height 290
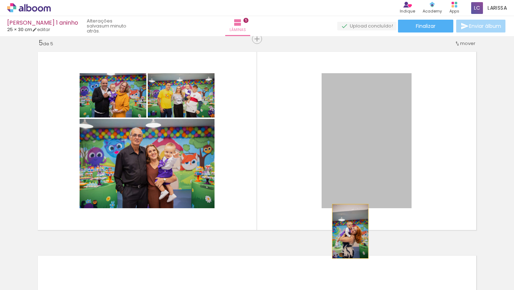
drag, startPoint x: 328, startPoint y: 134, endPoint x: 351, endPoint y: 236, distance: 104.8
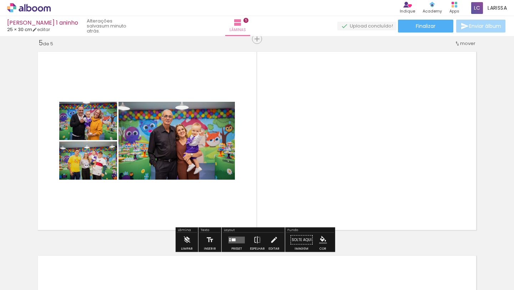
scroll to position [826, 0]
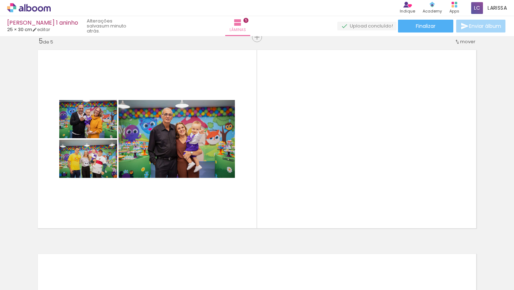
click at [238, 272] on div at bounding box center [235, 266] width 35 height 24
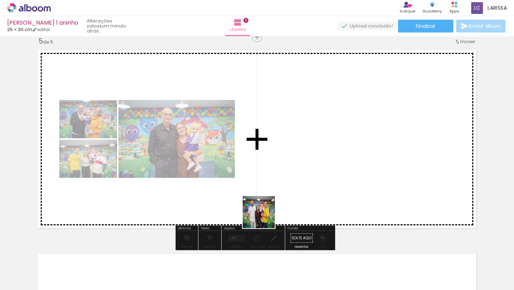
drag, startPoint x: 237, startPoint y: 268, endPoint x: 277, endPoint y: 195, distance: 83.7
click at [277, 195] on quentale-workspace at bounding box center [257, 145] width 514 height 290
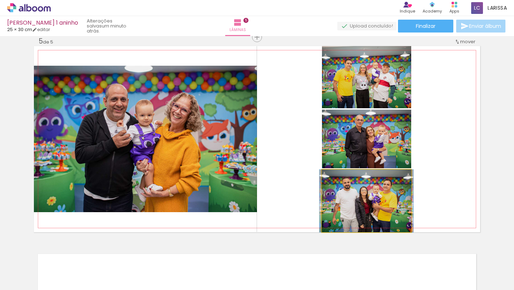
click at [339, 200] on quentale-photo at bounding box center [366, 201] width 89 height 62
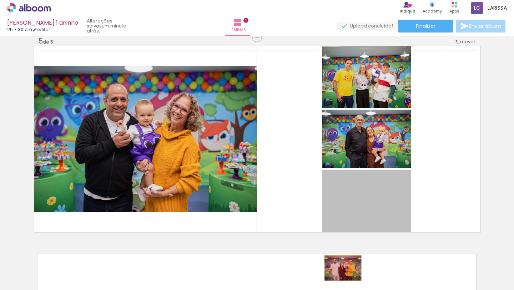
drag, startPoint x: 339, startPoint y: 200, endPoint x: 340, endPoint y: 266, distance: 65.7
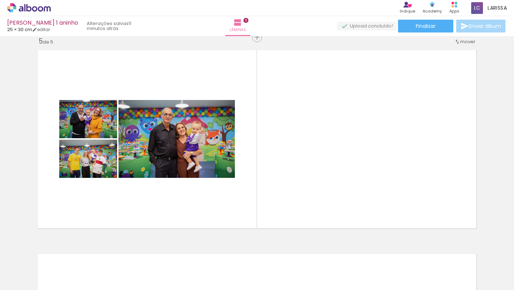
click at [208, 271] on div at bounding box center [195, 266] width 35 height 24
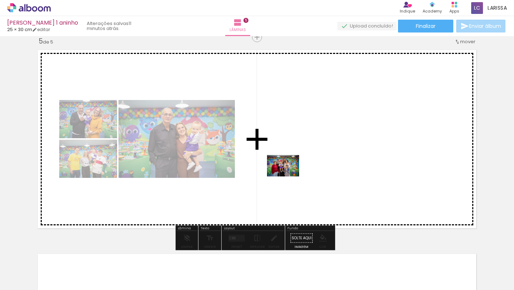
drag, startPoint x: 208, startPoint y: 271, endPoint x: 288, endPoint y: 176, distance: 123.9
click at [288, 176] on quentale-workspace at bounding box center [257, 145] width 514 height 290
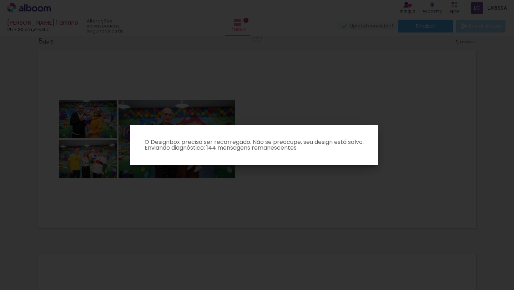
click at [326, 100] on iron-overlay-backdrop at bounding box center [257, 145] width 514 height 290
click at [247, 147] on p "O Designbox precisa ser recarregado. Não se preocupe, seu design está salvo. En…" at bounding box center [254, 144] width 236 height 11
